Goal: Obtain resource: Obtain resource

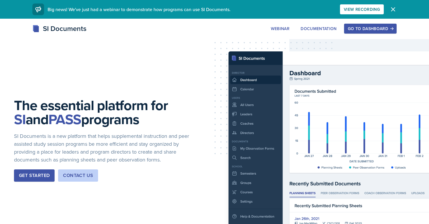
click at [355, 34] on div "SI Documents Webinar Documentation Go to Dashboard Sign Up Go to Dashboard" at bounding box center [215, 28] width 374 height 11
click at [355, 30] on div "Go to Dashboard" at bounding box center [370, 28] width 45 height 5
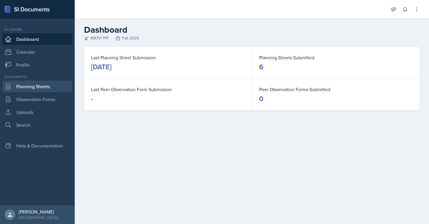
click at [31, 83] on link "Planning Sheets" at bounding box center [37, 87] width 70 height 12
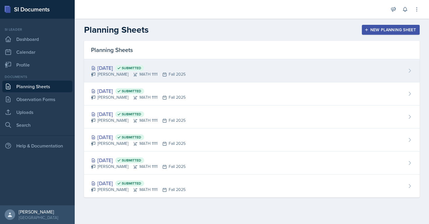
click at [108, 69] on div "[DATE] Submitted" at bounding box center [138, 68] width 95 height 8
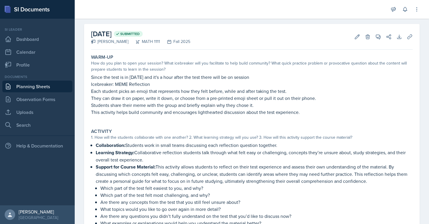
scroll to position [24, 0]
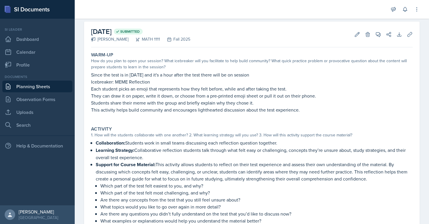
drag, startPoint x: 114, startPoint y: 83, endPoint x: 154, endPoint y: 81, distance: 39.4
click at [154, 82] on p "Icebreaker: MEME Reflection" at bounding box center [252, 81] width 322 height 7
click at [152, 82] on p "Icebreaker: MEME Reflection" at bounding box center [252, 81] width 322 height 7
drag, startPoint x: 149, startPoint y: 81, endPoint x: 116, endPoint y: 81, distance: 33.0
click at [116, 81] on p "Icebreaker: MEME Reflection" at bounding box center [252, 81] width 322 height 7
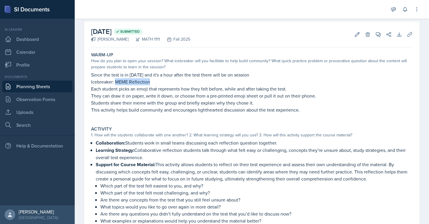
copy p "MEME Reflection"
click at [91, 90] on div "Warm-Up How do you plan to open your session? What icebreaker will you facilita…" at bounding box center [252, 86] width 326 height 72
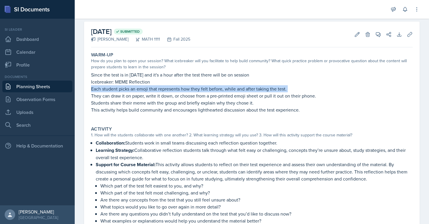
drag, startPoint x: 91, startPoint y: 90, endPoint x: 288, endPoint y: 90, distance: 197.7
click at [288, 90] on div "Warm-Up How do you plan to open your session? What icebreaker will you facilita…" at bounding box center [252, 86] width 326 height 72
copy p "Each student picks an emoji that represents how they felt before, while and aft…"
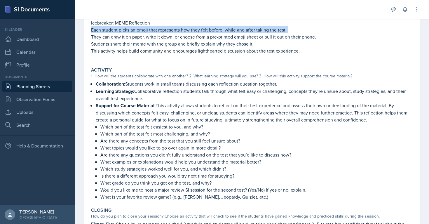
scroll to position [82, 0]
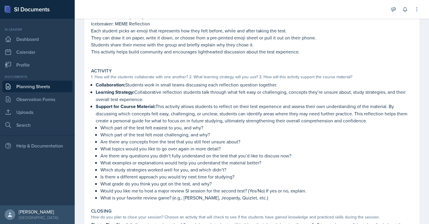
click at [103, 39] on p "They can draw it on paper, write it down, or choose from a pre-printed emoji sh…" at bounding box center [252, 37] width 322 height 7
click at [92, 38] on div "Warm-Up How do you plan to open your session? What icebreaker will you facilita…" at bounding box center [252, 28] width 326 height 72
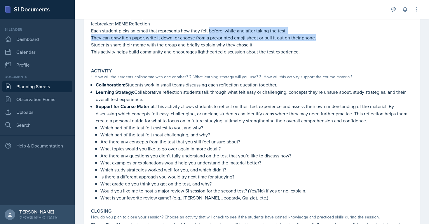
drag, startPoint x: 92, startPoint y: 38, endPoint x: 316, endPoint y: 37, distance: 223.9
click at [316, 37] on p "They can draw it on paper, write it down, or choose from a pre-printed emoji sh…" at bounding box center [252, 37] width 322 height 7
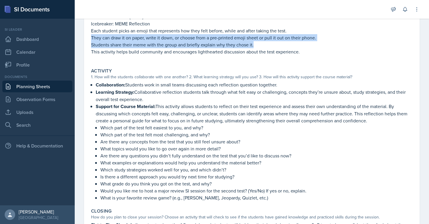
drag, startPoint x: 91, startPoint y: 39, endPoint x: 255, endPoint y: 45, distance: 164.2
click at [255, 45] on div "Since the test is in [DATE] and it's a hour after the test there will be on ses…" at bounding box center [252, 37] width 322 height 48
copy div "They can draw it on paper, write it down, or choose from a pre-printed emoji sh…"
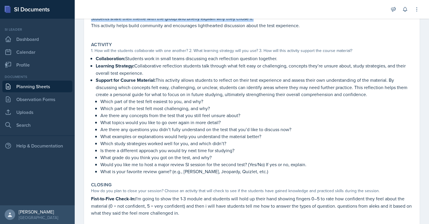
scroll to position [105, 0]
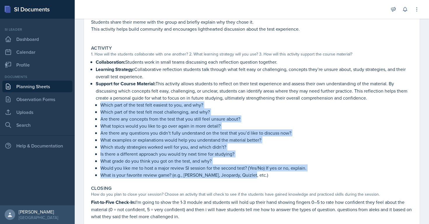
drag, startPoint x: 100, startPoint y: 105, endPoint x: 258, endPoint y: 173, distance: 172.4
click at [258, 173] on ul "Which part of the test felt easiest to you, and why? Which part of the test fel…" at bounding box center [256, 139] width 312 height 77
copy ul "Which part of the test felt easiest to you, and why? Which part of the test fel…"
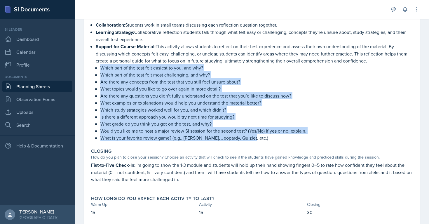
scroll to position [149, 0]
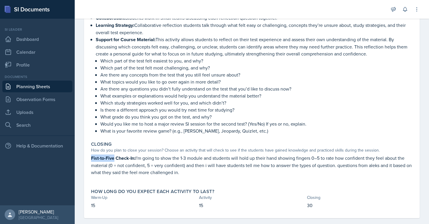
drag, startPoint x: 92, startPoint y: 157, endPoint x: 115, endPoint y: 155, distance: 23.2
click at [115, 155] on strong "Fist-to-Five Check-In:" at bounding box center [113, 158] width 44 height 7
copy strong "Fist-to-Five"
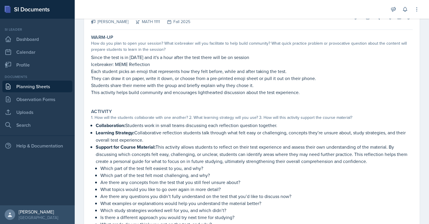
scroll to position [0, 0]
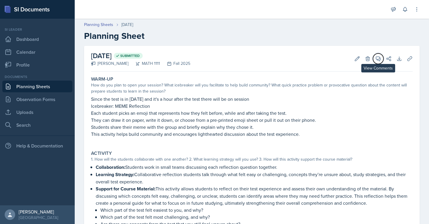
click at [380, 58] on icon at bounding box center [378, 59] width 6 height 6
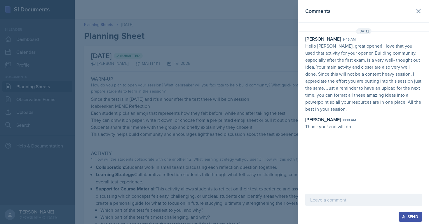
click at [251, 111] on div at bounding box center [214, 112] width 429 height 224
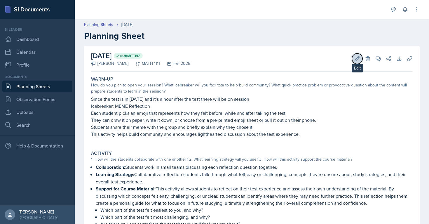
click at [356, 57] on icon at bounding box center [357, 59] width 6 height 6
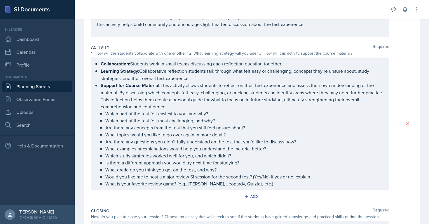
scroll to position [121, 0]
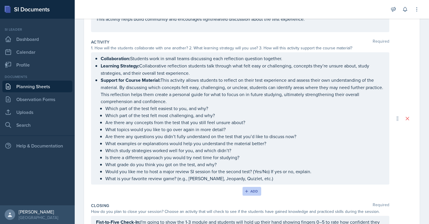
click at [248, 192] on icon "button" at bounding box center [247, 191] width 4 height 4
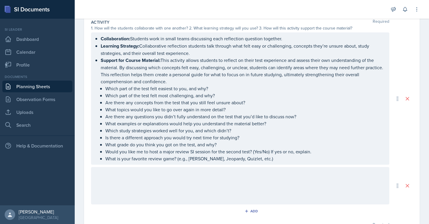
scroll to position [142, 0]
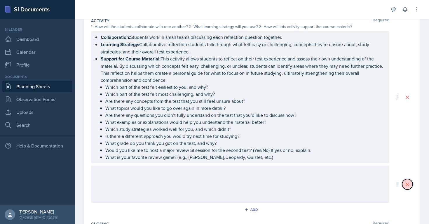
click at [409, 185] on icon at bounding box center [407, 184] width 3 height 3
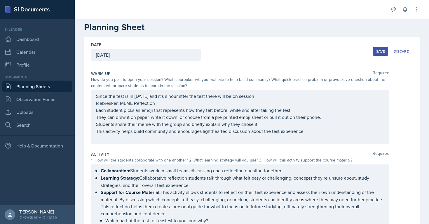
scroll to position [0, 0]
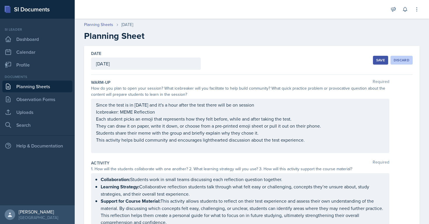
click at [397, 58] on div "Discard" at bounding box center [402, 60] width 16 height 5
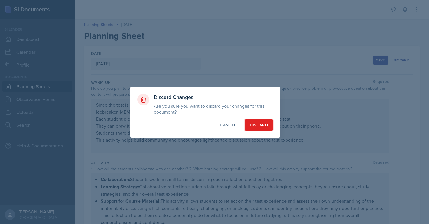
click at [249, 123] on button "Discard" at bounding box center [259, 124] width 28 height 11
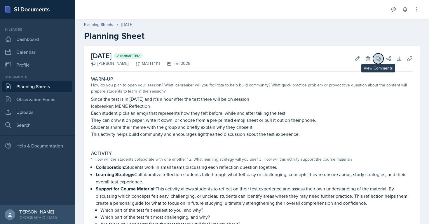
click at [378, 58] on icon at bounding box center [378, 59] width 6 height 6
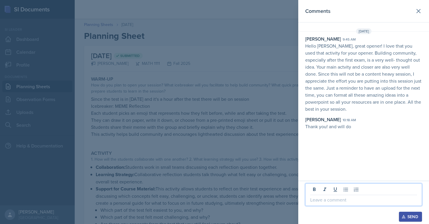
click at [318, 198] on p at bounding box center [363, 199] width 107 height 7
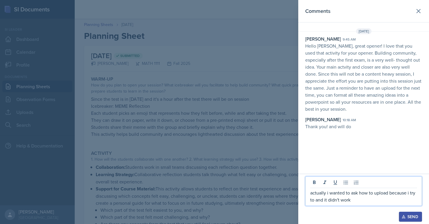
click at [405, 214] on icon "button" at bounding box center [403, 216] width 3 height 3
